Goal: Task Accomplishment & Management: Complete application form

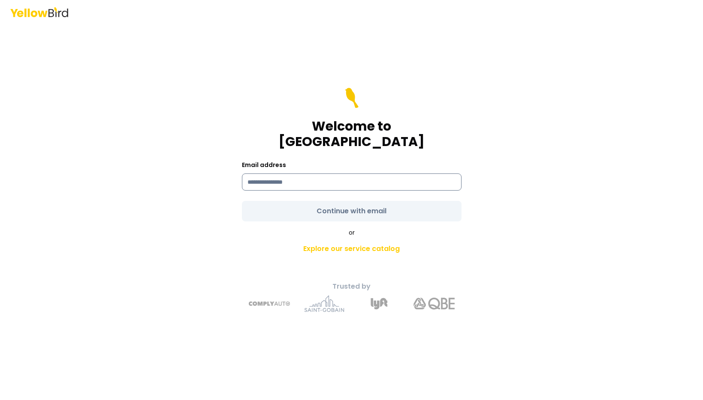
click at [269, 179] on input at bounding box center [351, 182] width 219 height 17
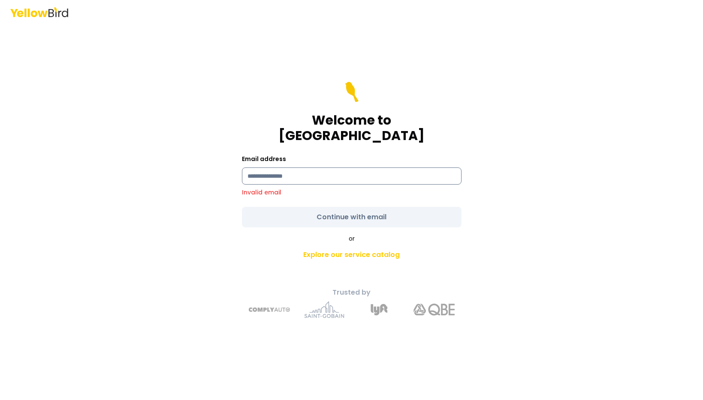
click at [311, 168] on input at bounding box center [351, 176] width 219 height 17
type input "**********"
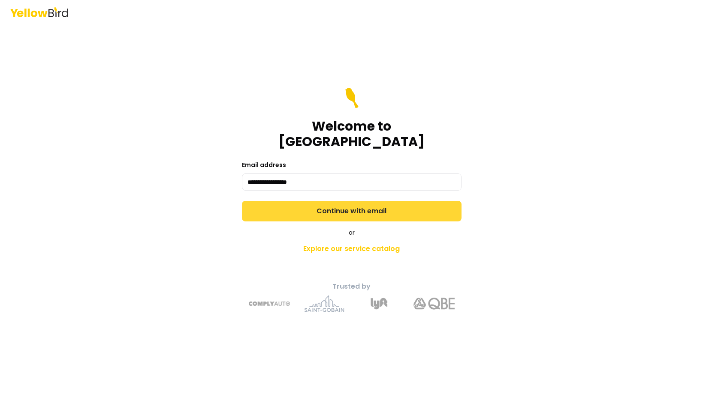
click at [296, 207] on button "Continue with email" at bounding box center [351, 211] width 219 height 21
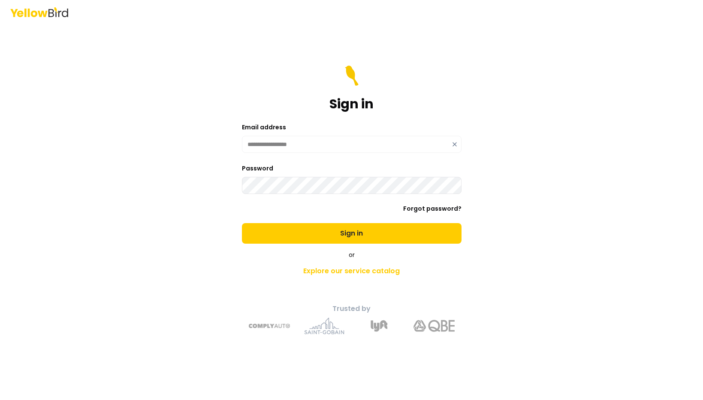
drag, startPoint x: 336, startPoint y: 235, endPoint x: 332, endPoint y: 236, distance: 4.4
click at [336, 235] on button "Sign in" at bounding box center [351, 233] width 219 height 21
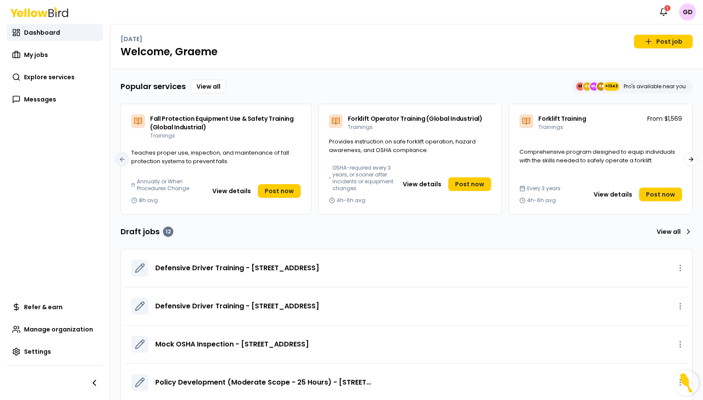
scroll to position [3, 0]
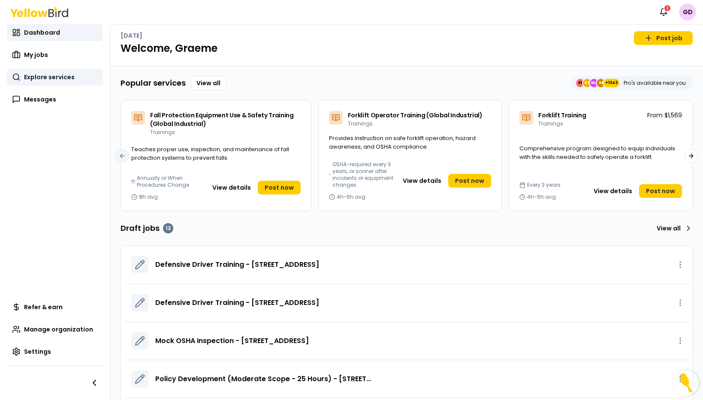
click at [41, 79] on span "Explore services" at bounding box center [49, 77] width 51 height 9
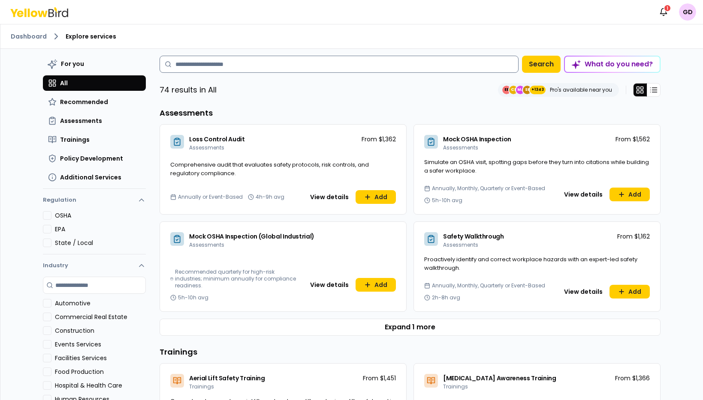
click at [350, 67] on input at bounding box center [338, 64] width 359 height 17
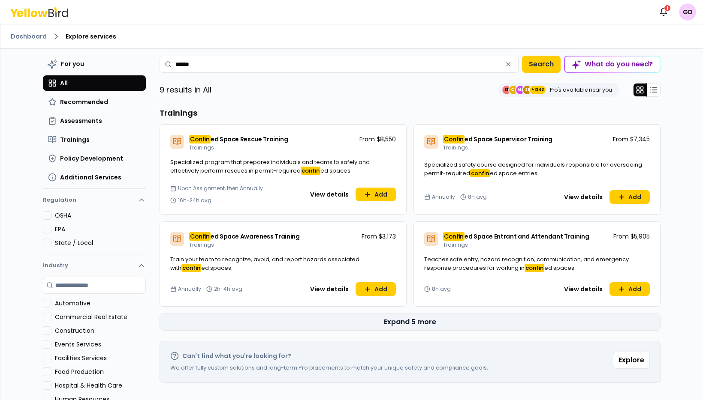
type input "******"
click at [441, 323] on button "Expand 5 more" at bounding box center [409, 322] width 501 height 17
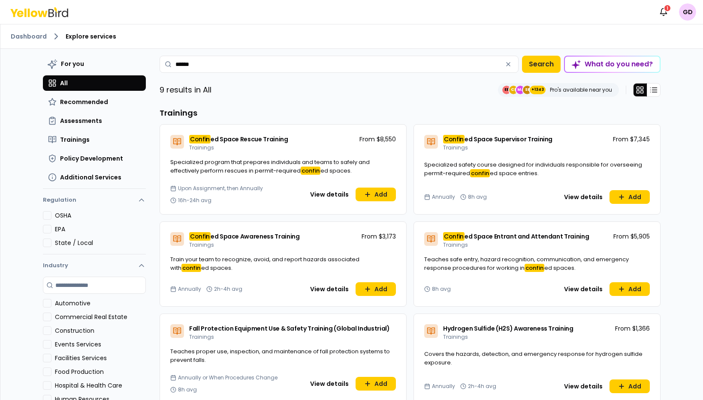
scroll to position [24, 0]
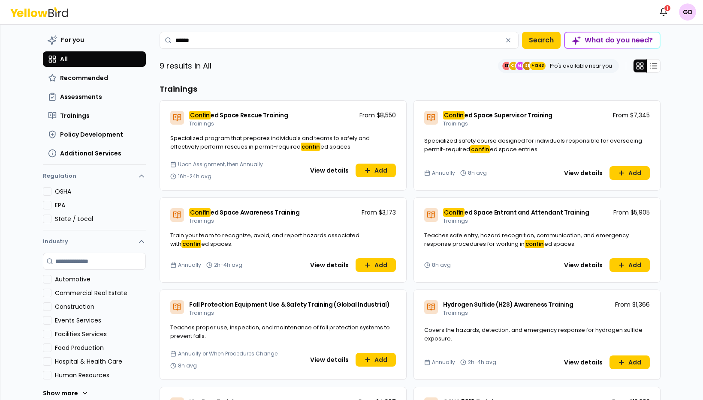
drag, startPoint x: 338, startPoint y: 255, endPoint x: 333, endPoint y: 261, distance: 7.7
click at [338, 255] on div "Train your team to recognize, avoid, and report hazards associated with confin …" at bounding box center [283, 244] width 246 height 27
click at [333, 261] on button "View details" at bounding box center [329, 265] width 49 height 14
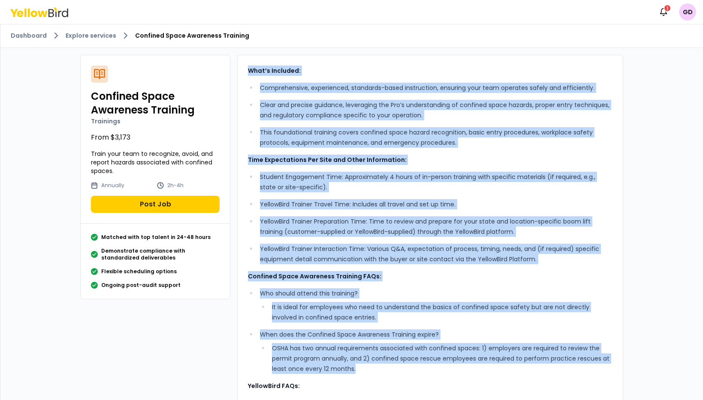
drag, startPoint x: 365, startPoint y: 240, endPoint x: 234, endPoint y: 64, distance: 219.6
click at [234, 64] on div "Confined Space Awareness Training Trainings From $3,173 Train your team to reco…" at bounding box center [351, 288] width 556 height 481
copy div "Lore’i Dolorsit: Ametconsectet, adipiscinge, seddoeius-tempo incididuntu, labor…"
